Goal: Transaction & Acquisition: Purchase product/service

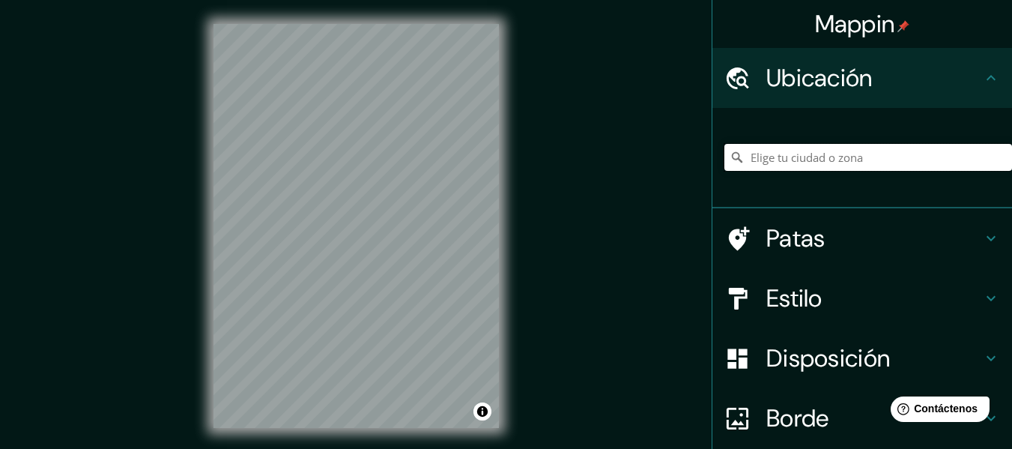
click at [813, 162] on input "Elige tu ciudad o zona" at bounding box center [868, 157] width 288 height 27
paste input "Monte [STREET_ADDRESS][PERSON_NAME][PERSON_NAME][PERSON_NAME]"
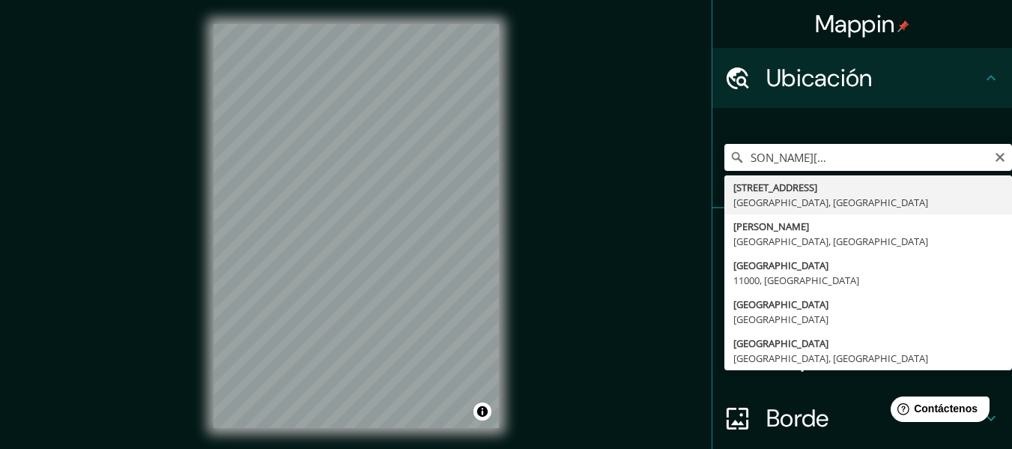
type input "[STREET_ADDRESS]"
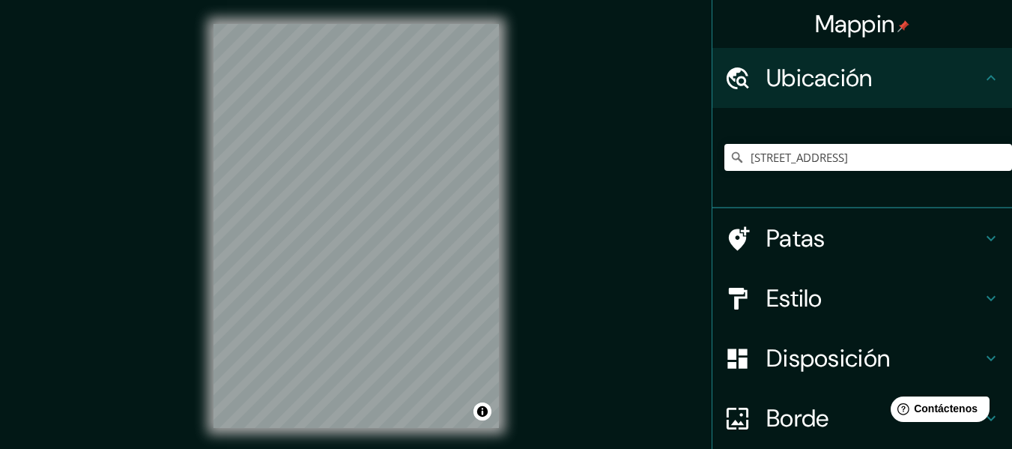
click at [968, 73] on h4 "Ubicación" at bounding box center [874, 78] width 216 height 30
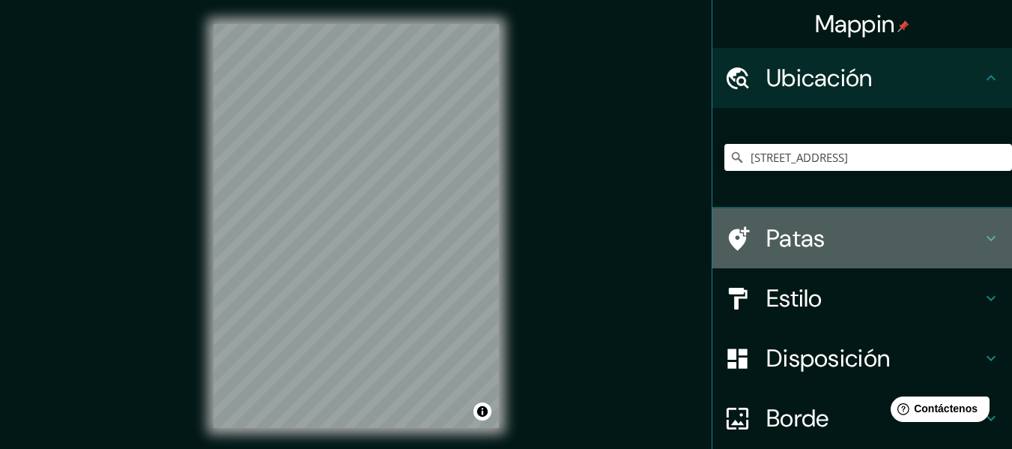
click at [900, 243] on h4 "Patas" at bounding box center [874, 238] width 216 height 30
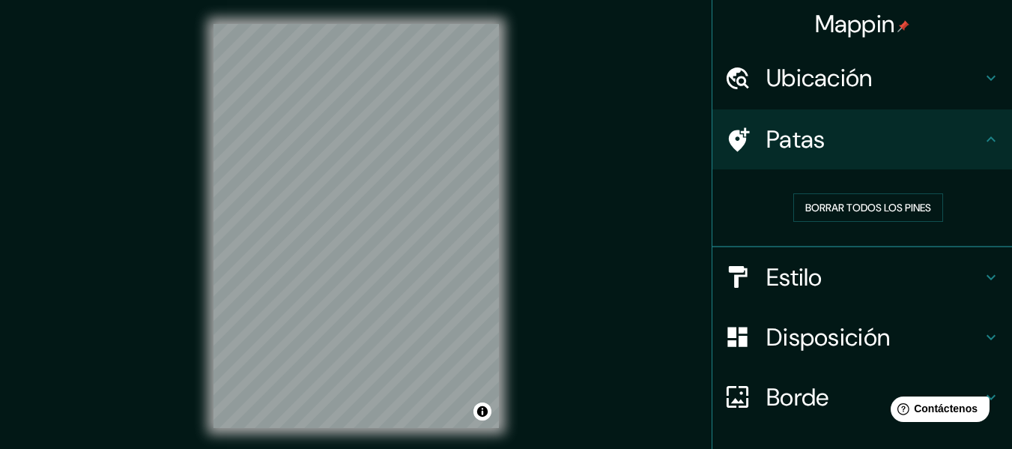
click at [986, 141] on icon at bounding box center [990, 138] width 9 height 5
click at [982, 274] on icon at bounding box center [991, 277] width 18 height 18
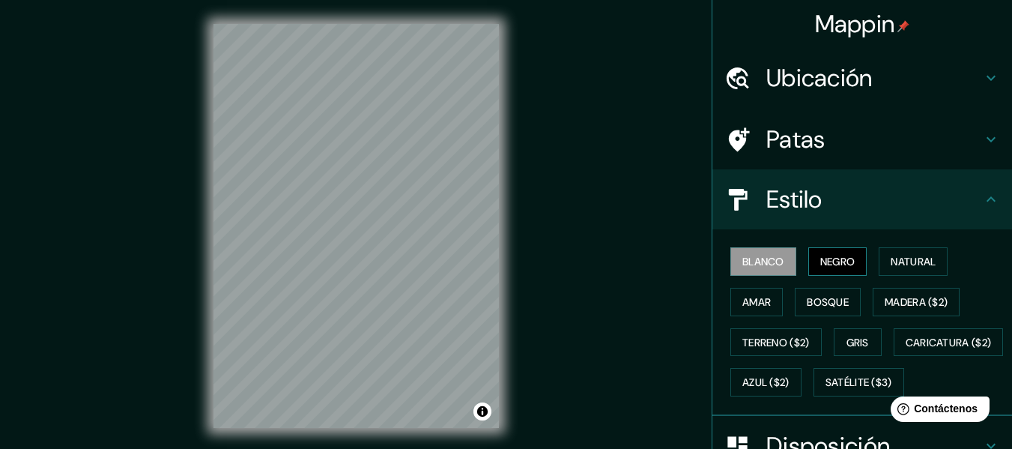
click at [824, 257] on font "Negro" at bounding box center [837, 261] width 35 height 13
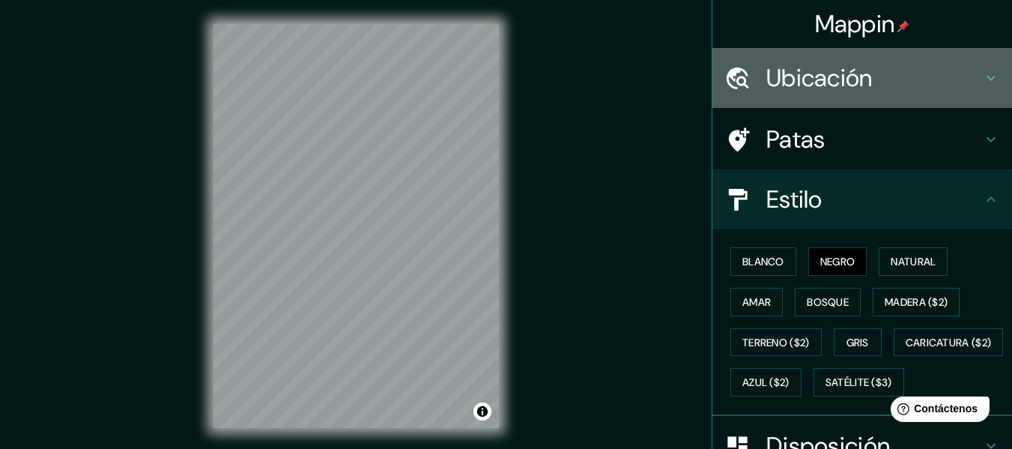
click at [817, 64] on font "Ubicación" at bounding box center [819, 77] width 106 height 31
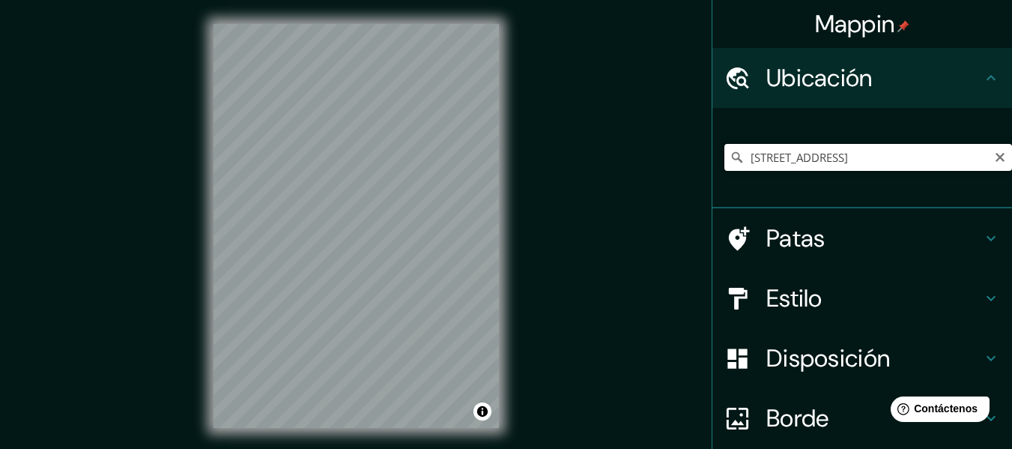
click at [827, 158] on input "[STREET_ADDRESS]" at bounding box center [868, 157] width 288 height 27
click at [946, 158] on input "[STREET_ADDRESS]" at bounding box center [868, 157] width 288 height 27
click at [881, 152] on input "[STREET_ADDRESS]" at bounding box center [868, 157] width 288 height 27
click at [811, 163] on input "[STREET_ADDRESS]" at bounding box center [868, 157] width 288 height 27
click at [812, 163] on input "[STREET_ADDRESS]" at bounding box center [868, 157] width 288 height 27
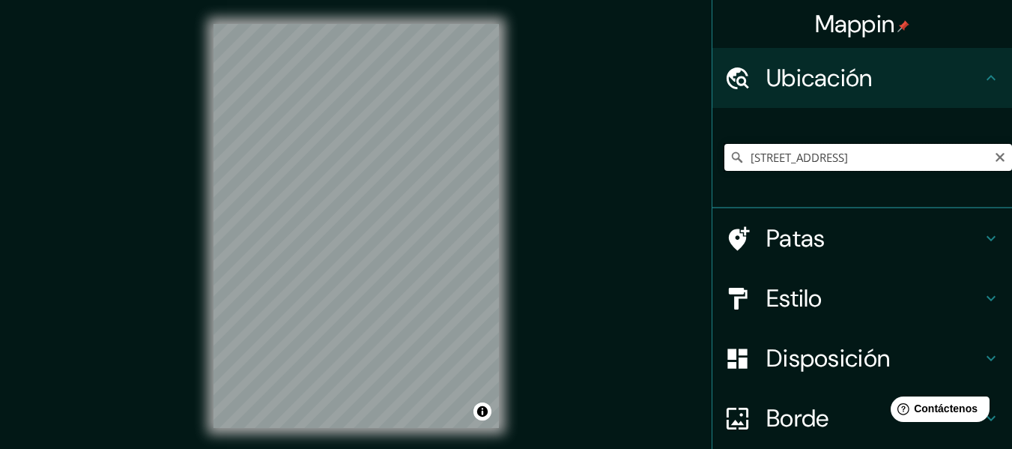
click at [812, 163] on input "[STREET_ADDRESS]" at bounding box center [868, 157] width 288 height 27
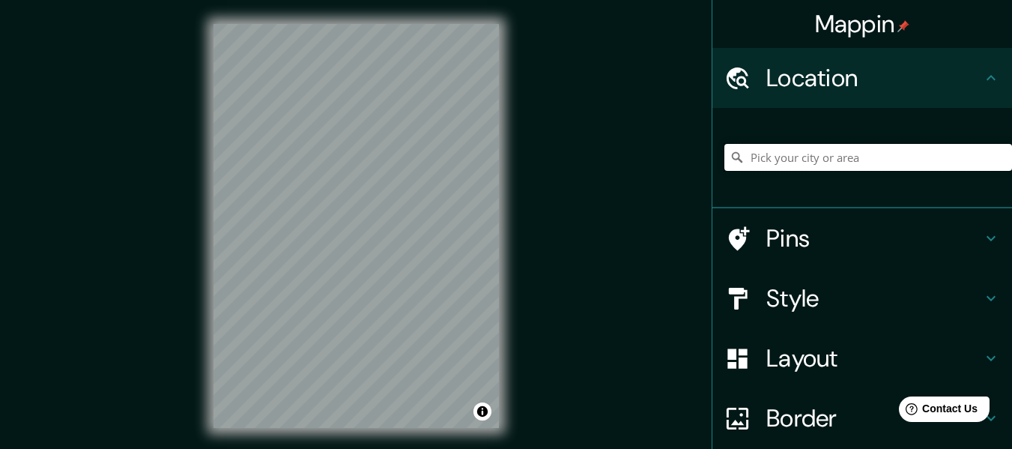
click at [775, 160] on input "Pick your city or area" at bounding box center [868, 157] width 288 height 27
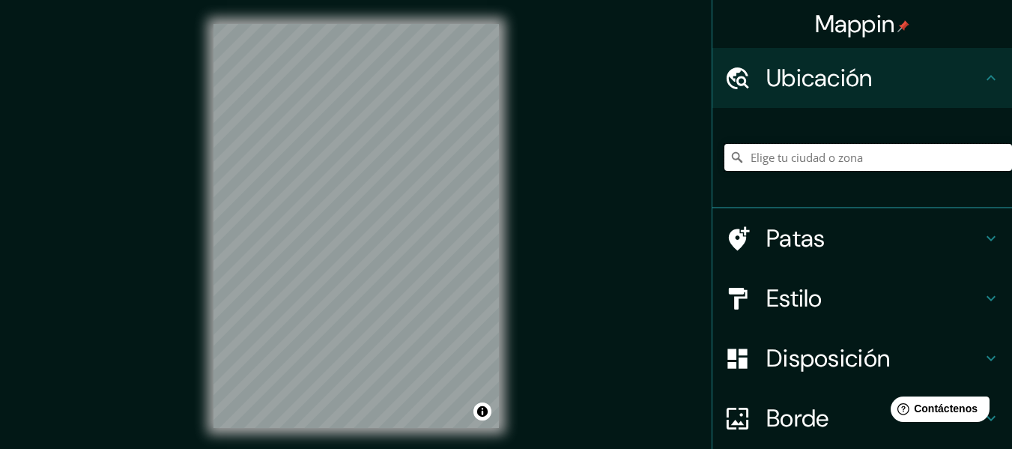
paste input "[STREET_ADDRESS]"
type input "[GEOGRAPHIC_DATA], [GEOGRAPHIC_DATA]"
click at [809, 301] on font "Estilo" at bounding box center [794, 297] width 56 height 31
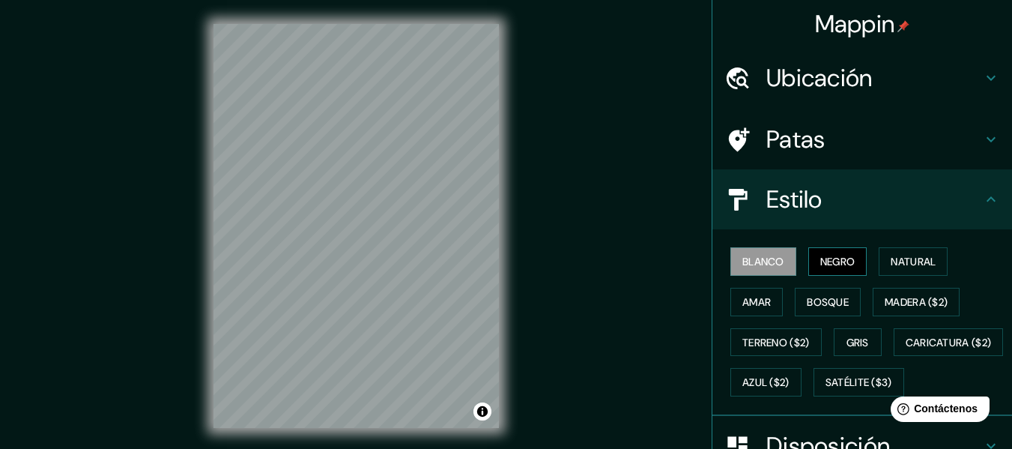
click at [820, 262] on font "Negro" at bounding box center [837, 261] width 35 height 13
click at [876, 72] on h4 "Ubicación" at bounding box center [874, 78] width 216 height 30
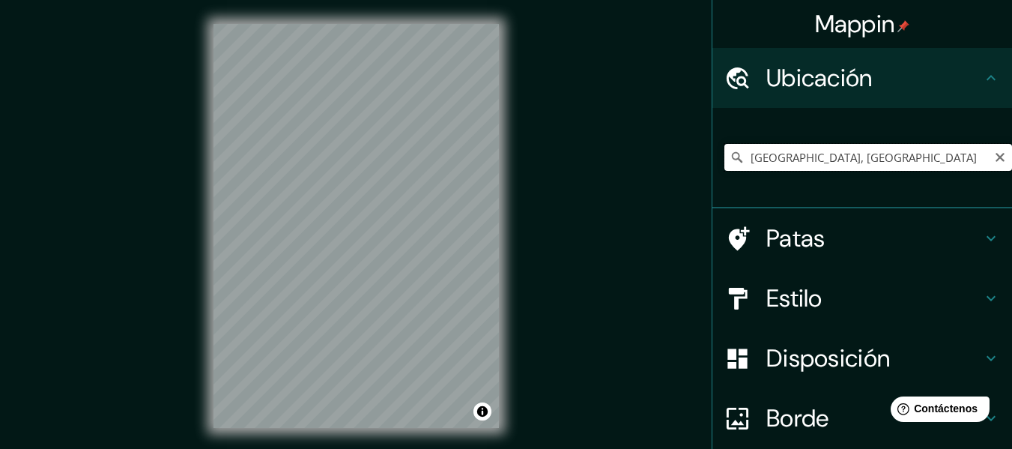
click at [861, 156] on input "[GEOGRAPHIC_DATA], [GEOGRAPHIC_DATA]" at bounding box center [868, 157] width 288 height 27
paste input "Elige tu ciudad o zona"
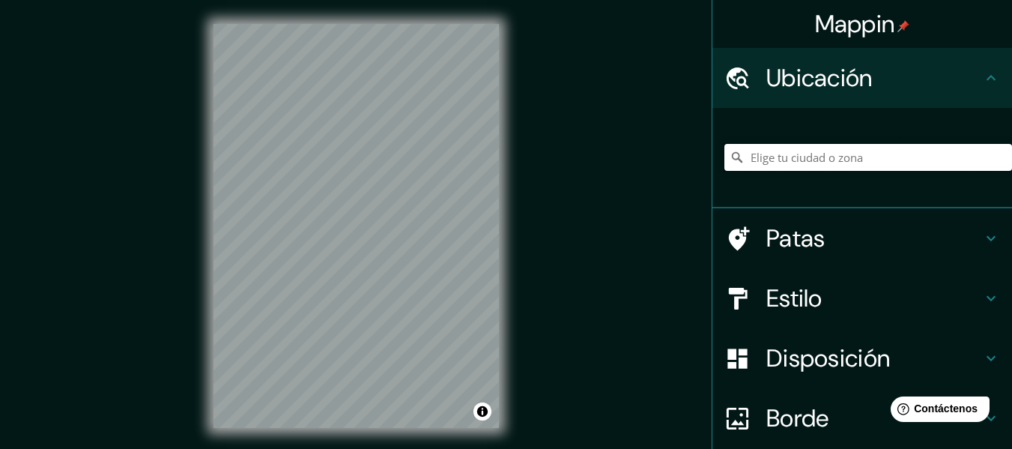
click at [791, 157] on input "Elige tu ciudad o zona" at bounding box center [868, 157] width 288 height 27
paste input "Monte [STREET_ADDRESS][PERSON_NAME][PERSON_NAME][PERSON_NAME]"
type input "[STREET_ADDRESS]"
